Goal: Entertainment & Leisure: Consume media (video, audio)

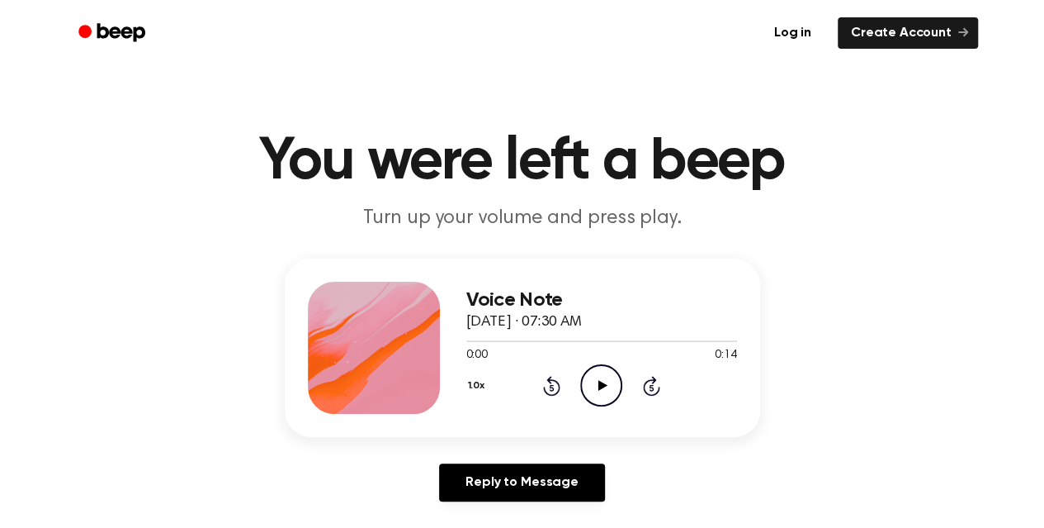
click at [594, 380] on icon "Play Audio" at bounding box center [601, 385] width 42 height 42
click at [601, 378] on icon "Play Audio" at bounding box center [601, 385] width 42 height 42
click at [601, 378] on icon "Pause Audio" at bounding box center [601, 385] width 42 height 42
click at [618, 379] on icon "Play Audio" at bounding box center [601, 385] width 42 height 42
click at [588, 396] on icon "Play Audio" at bounding box center [601, 385] width 42 height 42
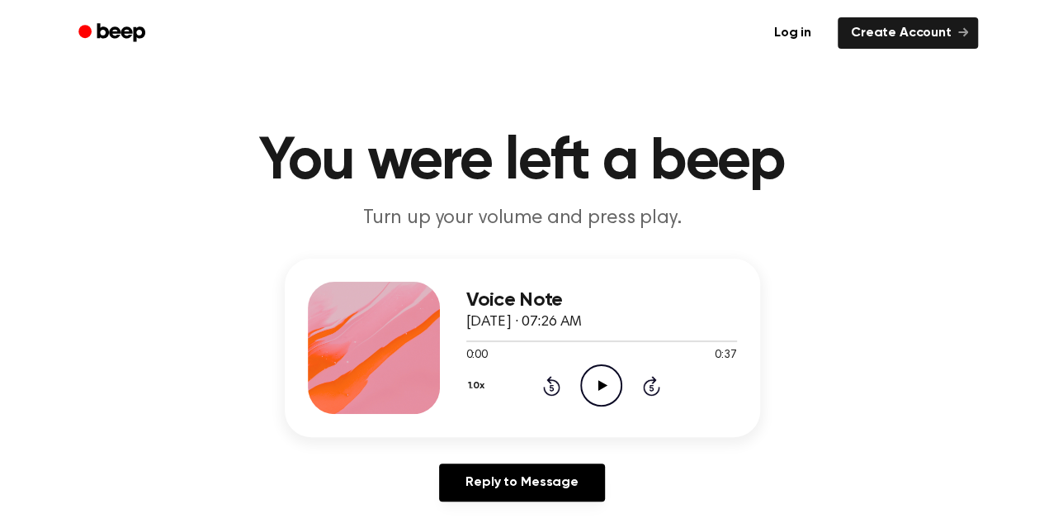
click at [605, 388] on icon "Play Audio" at bounding box center [601, 385] width 42 height 42
click at [604, 385] on icon at bounding box center [603, 385] width 9 height 11
click at [595, 384] on icon "Play Audio" at bounding box center [601, 385] width 42 height 42
